Goal: Information Seeking & Learning: Understand process/instructions

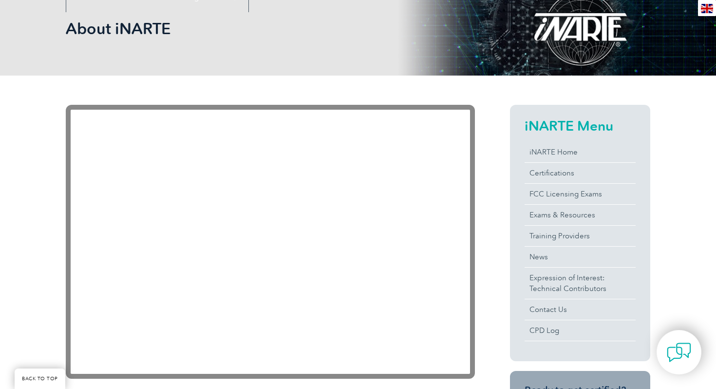
scroll to position [143, 0]
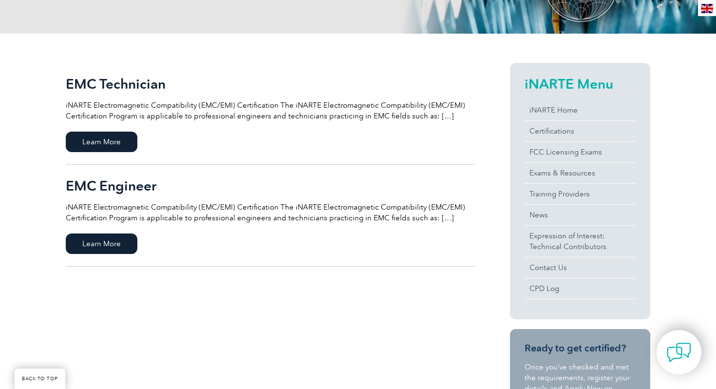
scroll to position [212, 0]
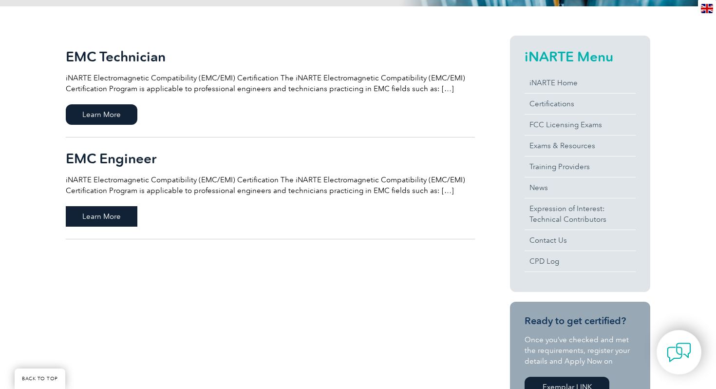
click at [121, 218] on span "Learn More" at bounding box center [102, 216] width 72 height 20
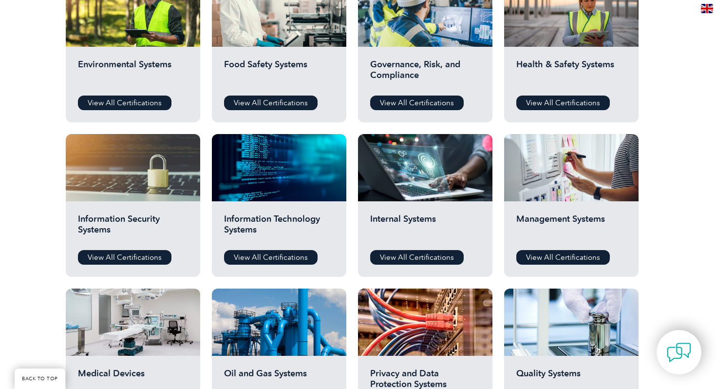
scroll to position [391, 0]
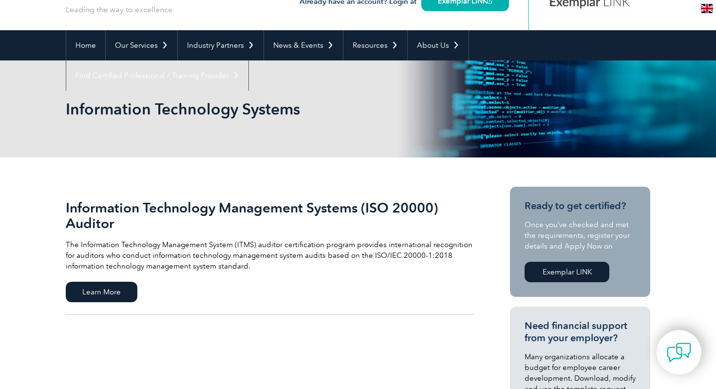
scroll to position [64, 0]
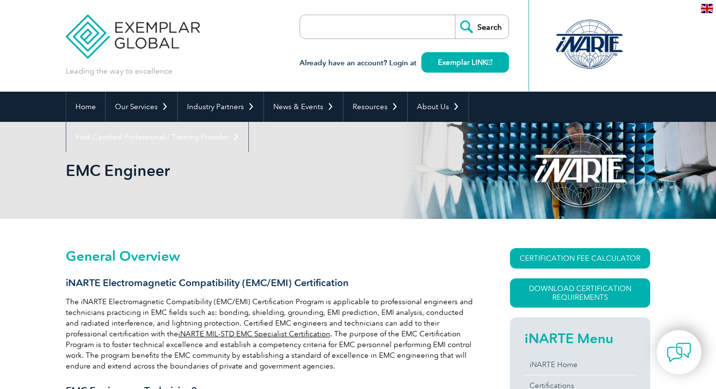
scroll to position [119, 0]
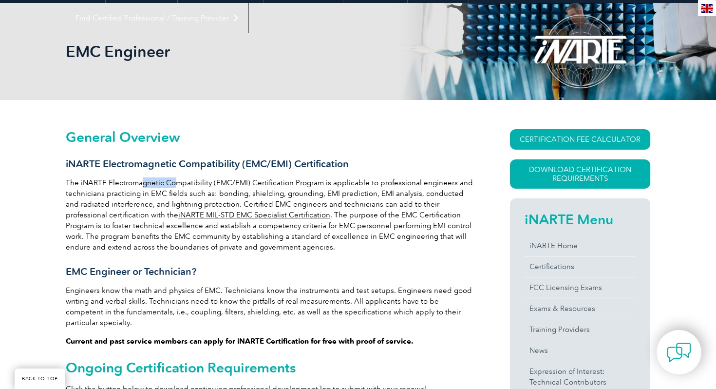
drag, startPoint x: 139, startPoint y: 184, endPoint x: 190, endPoint y: 184, distance: 51.2
click at [190, 184] on p "The iNARTE Electromagnetic Compatibility (EMC/EMI) Certification Program is app…" at bounding box center [270, 214] width 409 height 75
drag, startPoint x: 145, startPoint y: 194, endPoint x: 234, endPoint y: 194, distance: 89.1
click at [234, 194] on p "The iNARTE Electromagnetic Compatibility (EMC/EMI) Certification Program is app…" at bounding box center [270, 214] width 409 height 75
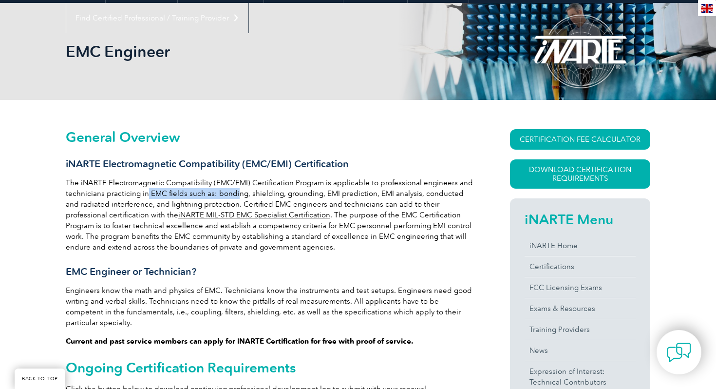
click at [234, 194] on p "The iNARTE Electromagnetic Compatibility (EMC/EMI) Certification Program is app…" at bounding box center [270, 214] width 409 height 75
drag, startPoint x: 209, startPoint y: 190, endPoint x: 289, endPoint y: 189, distance: 79.9
click at [289, 189] on p "The iNARTE Electromagnetic Compatibility (EMC/EMI) Certification Program is app…" at bounding box center [270, 214] width 409 height 75
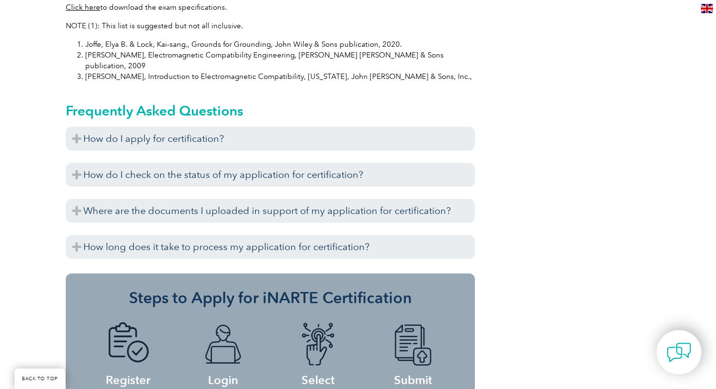
scroll to position [1043, 0]
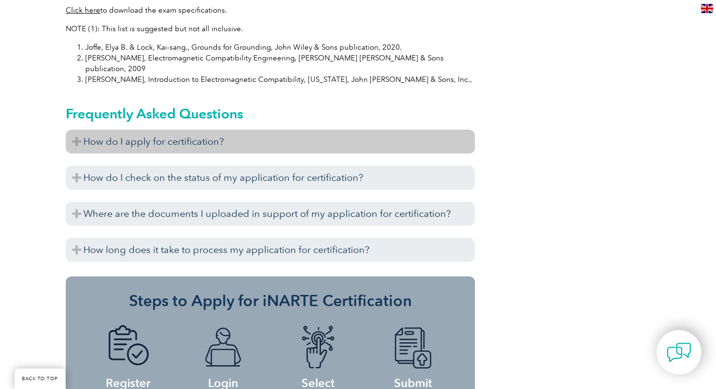
click at [218, 130] on h3 "How do I apply for certification?" at bounding box center [270, 142] width 409 height 24
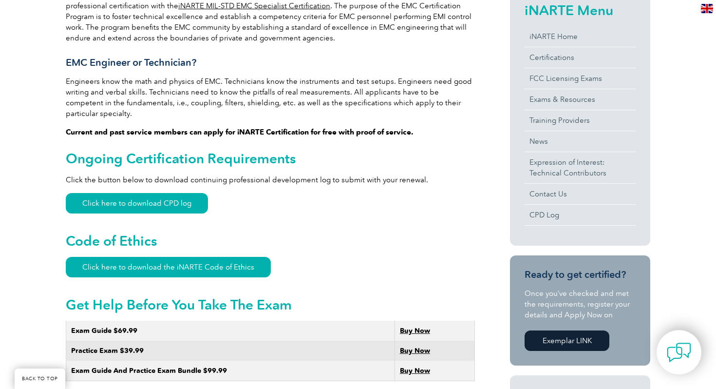
scroll to position [321, 0]
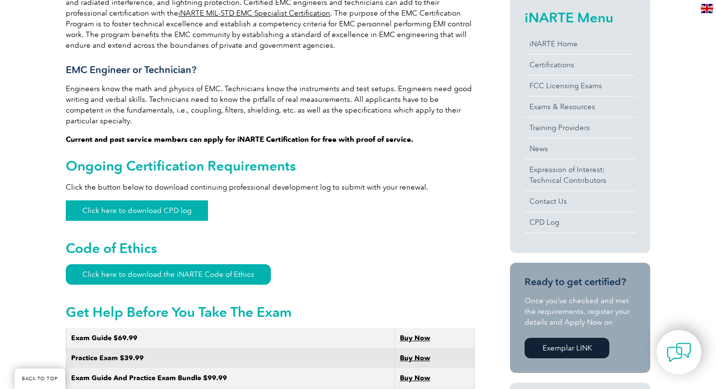
click at [177, 205] on link "Click here to download CPD log" at bounding box center [137, 210] width 142 height 20
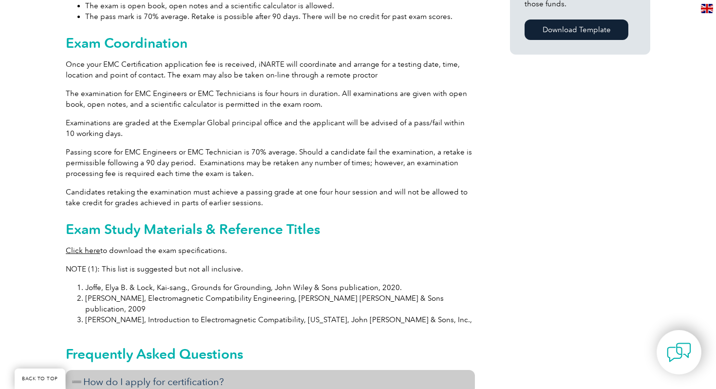
scroll to position [806, 0]
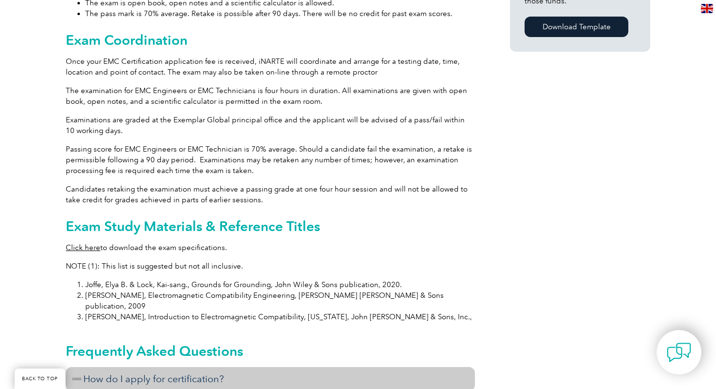
click at [82, 243] on link "Click here" at bounding box center [83, 247] width 35 height 9
